Goal: Transaction & Acquisition: Purchase product/service

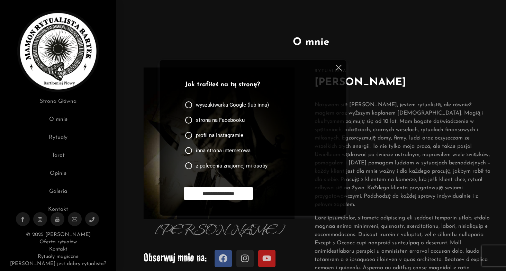
click at [187, 104] on div at bounding box center [188, 104] width 7 height 7
click at [223, 195] on input "**********" at bounding box center [218, 193] width 69 height 12
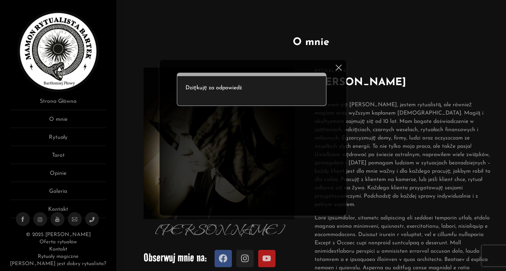
click at [341, 70] on img at bounding box center [339, 68] width 6 height 6
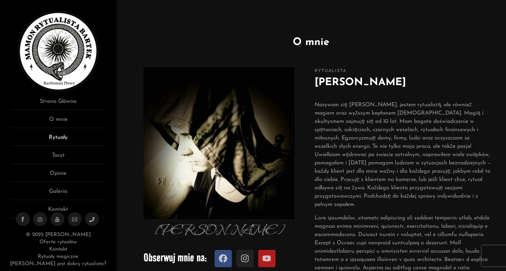
click at [56, 139] on link "Rytuały" at bounding box center [58, 139] width 96 height 13
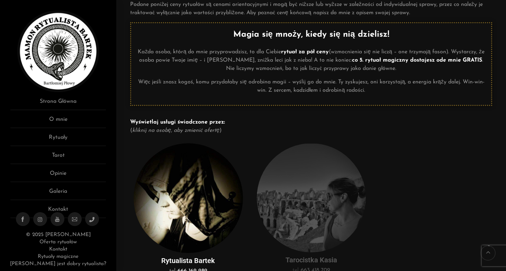
scroll to position [66, 0]
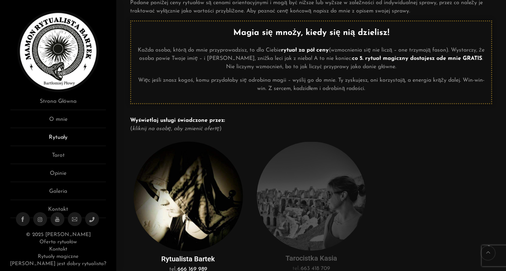
click at [59, 139] on link "Rytuały" at bounding box center [58, 139] width 96 height 13
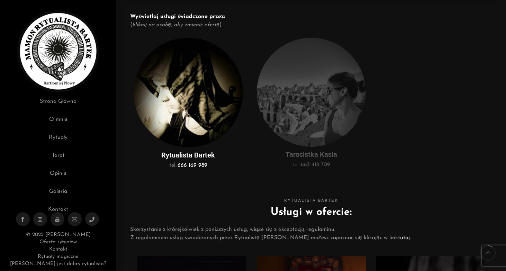
scroll to position [171, 0]
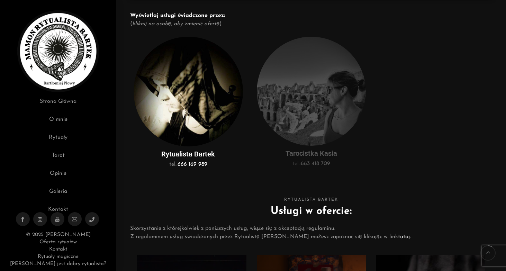
click at [170, 118] on img at bounding box center [188, 92] width 109 height 110
click at [188, 154] on h5 "Rytualista Bartek" at bounding box center [188, 154] width 109 height 9
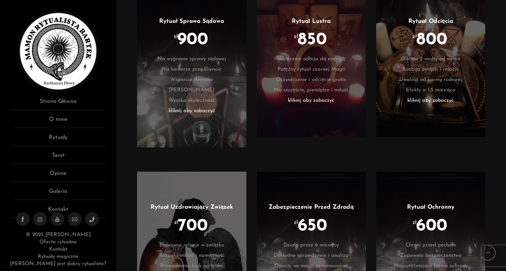
scroll to position [1160, 0]
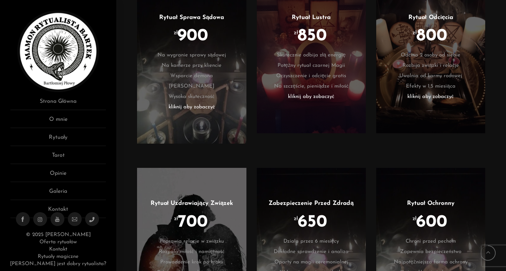
click at [442, 33] on span "800" at bounding box center [431, 36] width 31 height 7
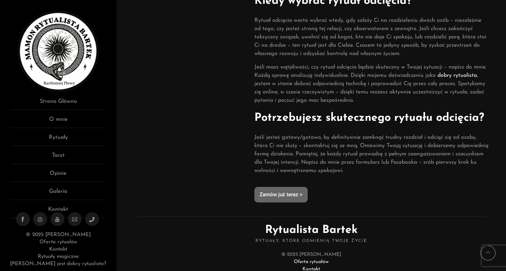
scroll to position [523, 0]
